Goal: Task Accomplishment & Management: Use online tool/utility

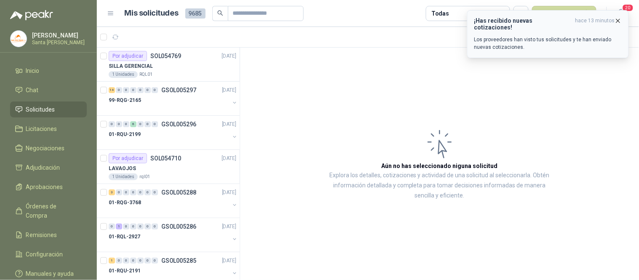
click at [617, 23] on icon "button" at bounding box center [617, 20] width 7 height 7
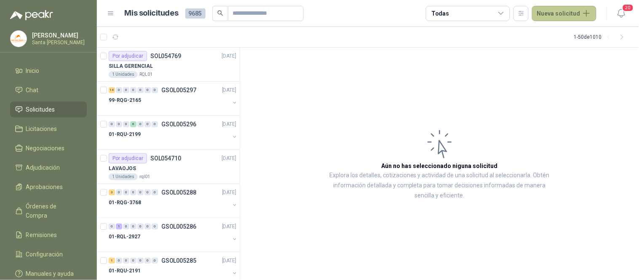
click at [548, 12] on button "Nueva solicitud" at bounding box center [564, 13] width 64 height 15
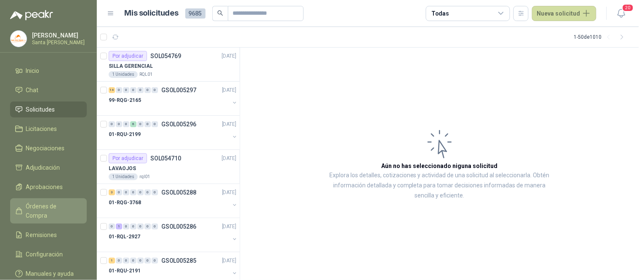
click at [37, 203] on span "Órdenes de Compra" at bounding box center [52, 211] width 53 height 19
